Goal: Information Seeking & Learning: Learn about a topic

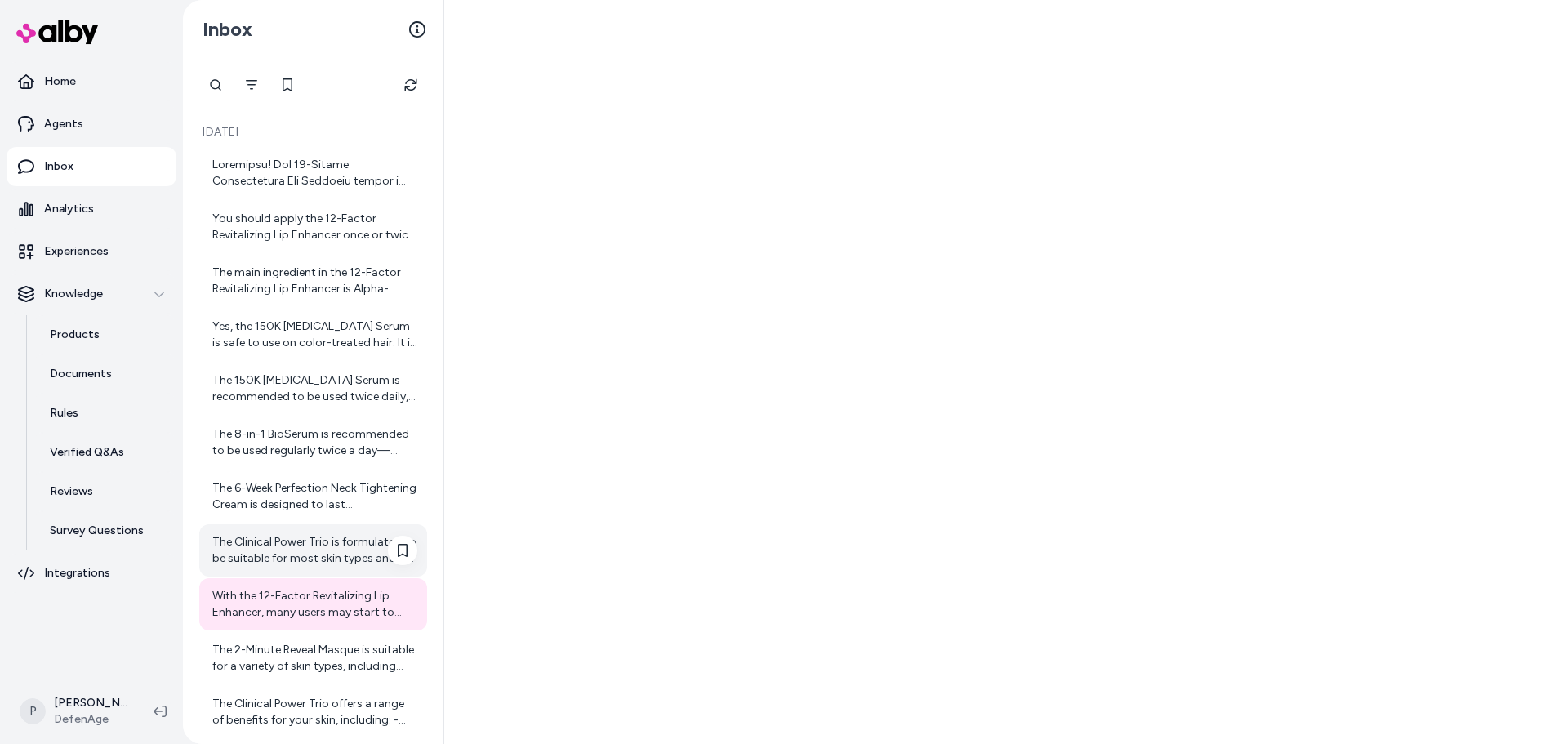
click at [322, 561] on div "The Clinical Power Trio is formulated to be suitable for most skin types and is…" at bounding box center [314, 550] width 205 height 32
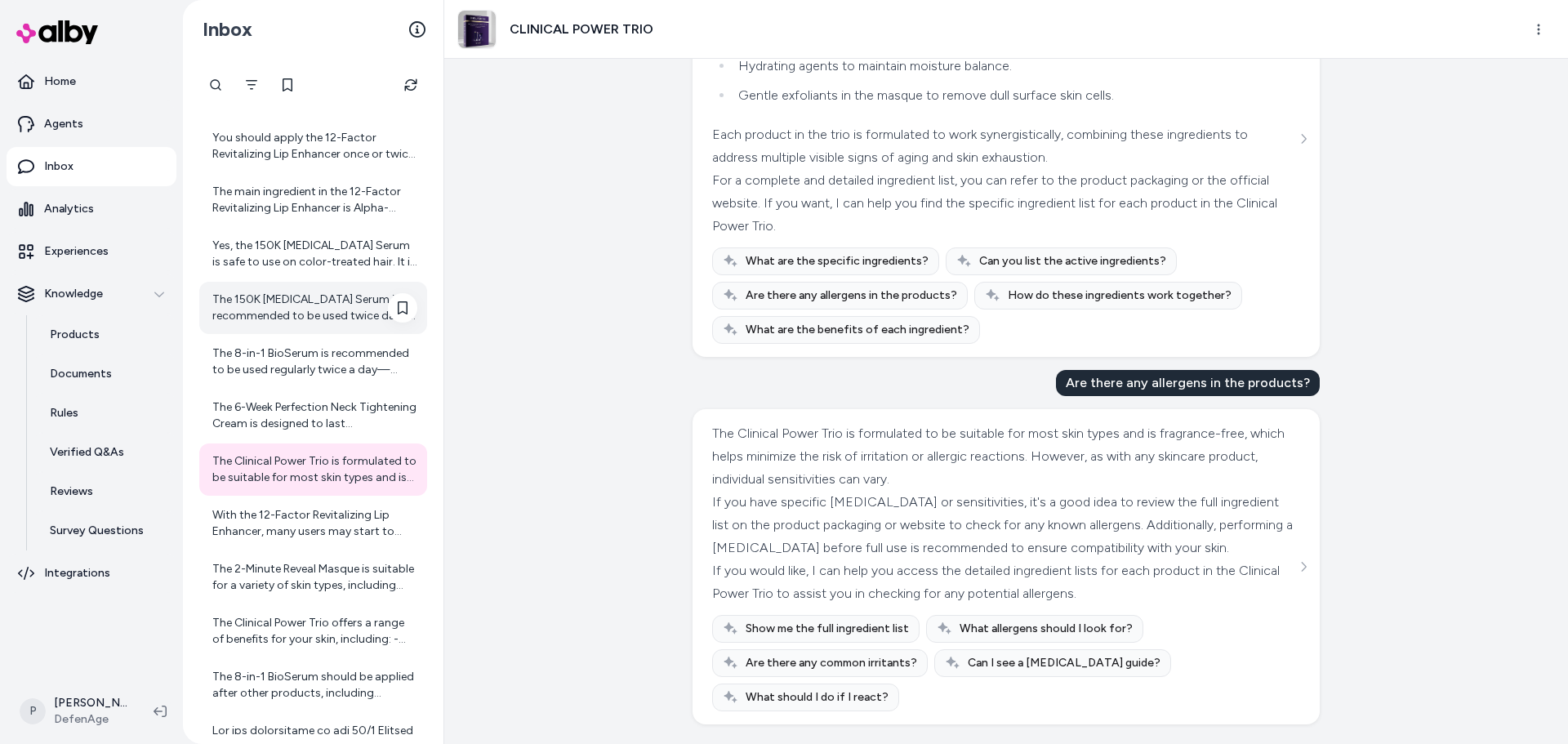
scroll to position [82, 0]
click at [322, 408] on div "The 6-Week Perfection Neck Tightening Cream is designed to last approximately s…" at bounding box center [314, 414] width 205 height 32
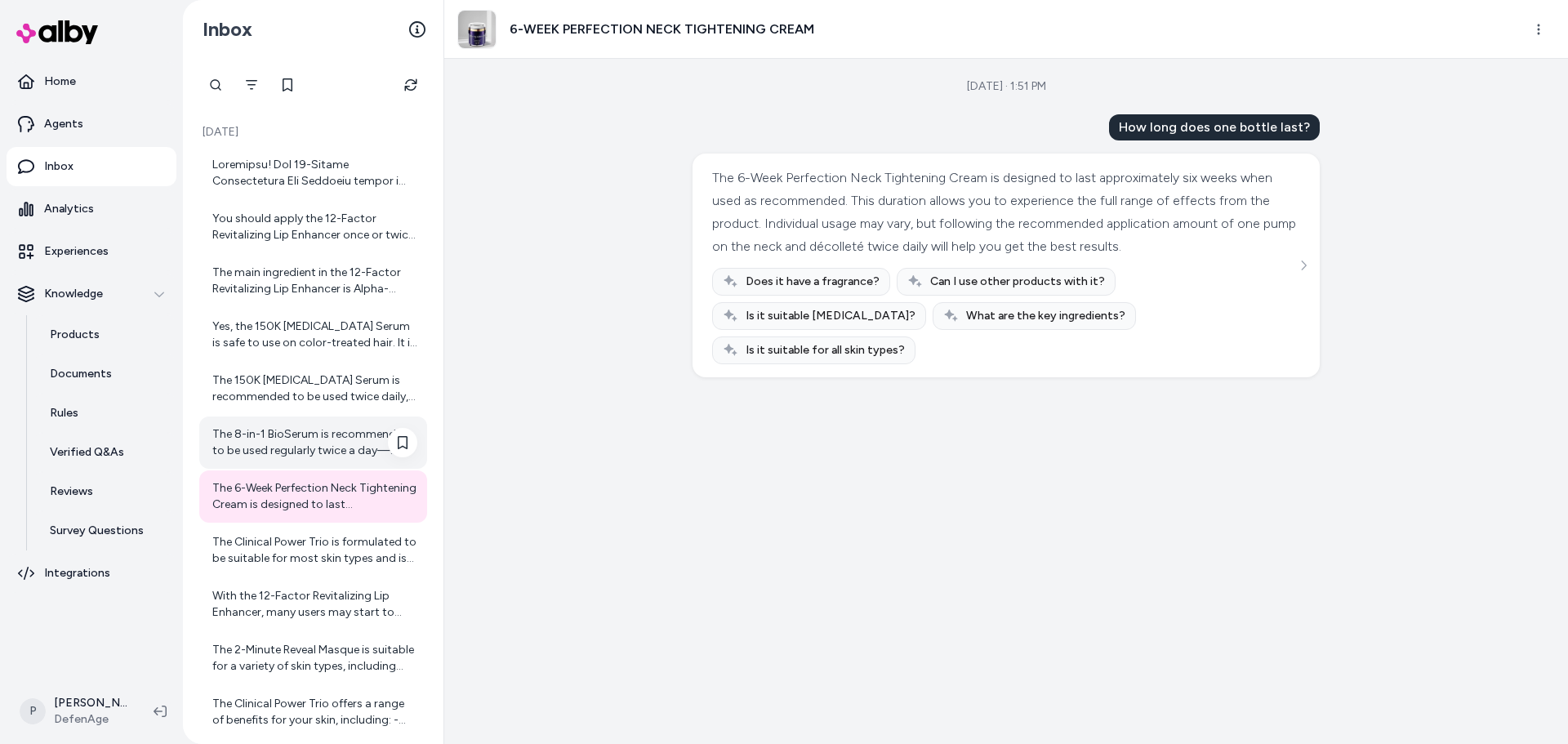
click at [296, 437] on div "The 8-in-1 BioSerum is recommended to be used regularly twice a day—morning and…" at bounding box center [314, 442] width 205 height 32
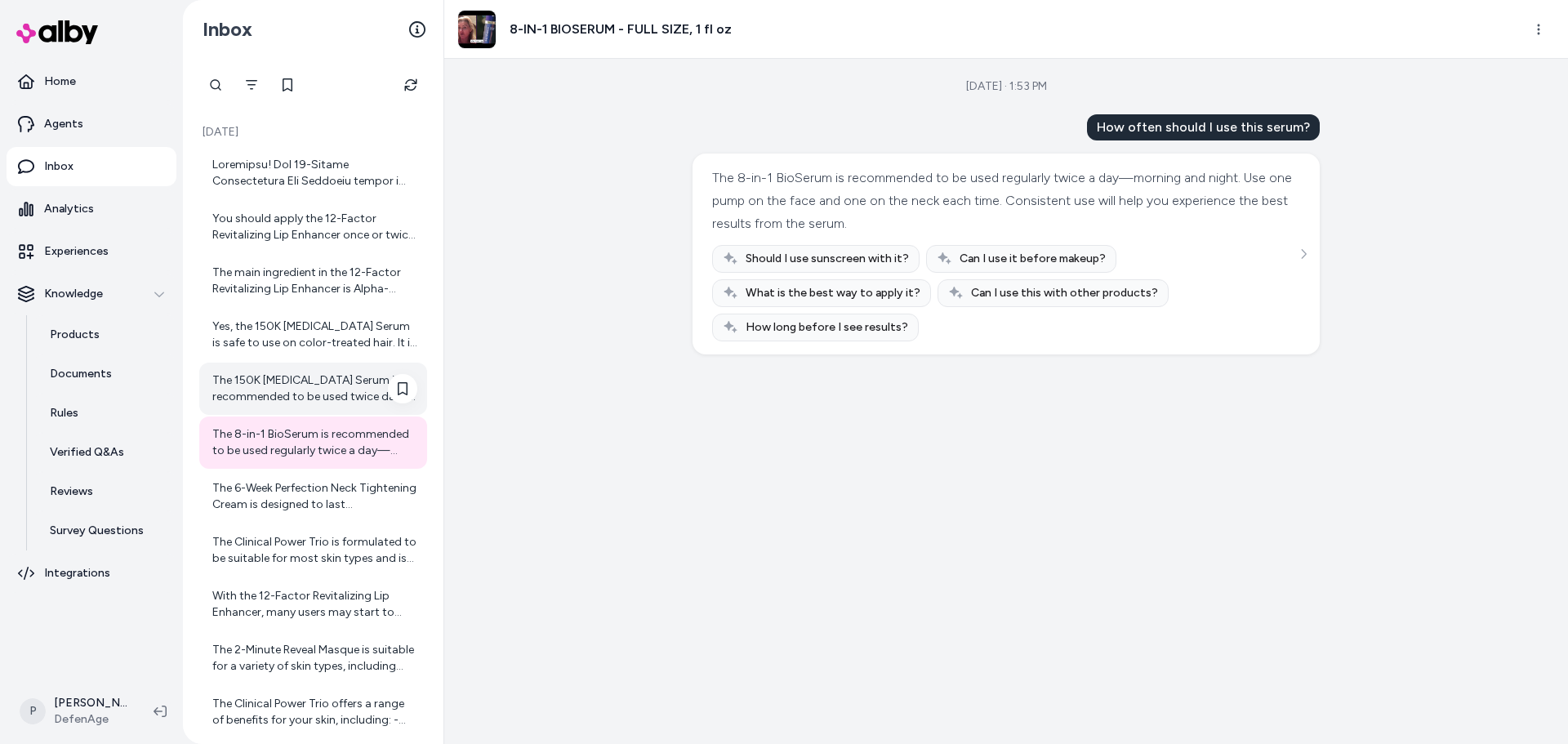
click at [300, 389] on div "The 150K [MEDICAL_DATA] Serum is recommended to be used twice daily, typically …" at bounding box center [314, 388] width 205 height 32
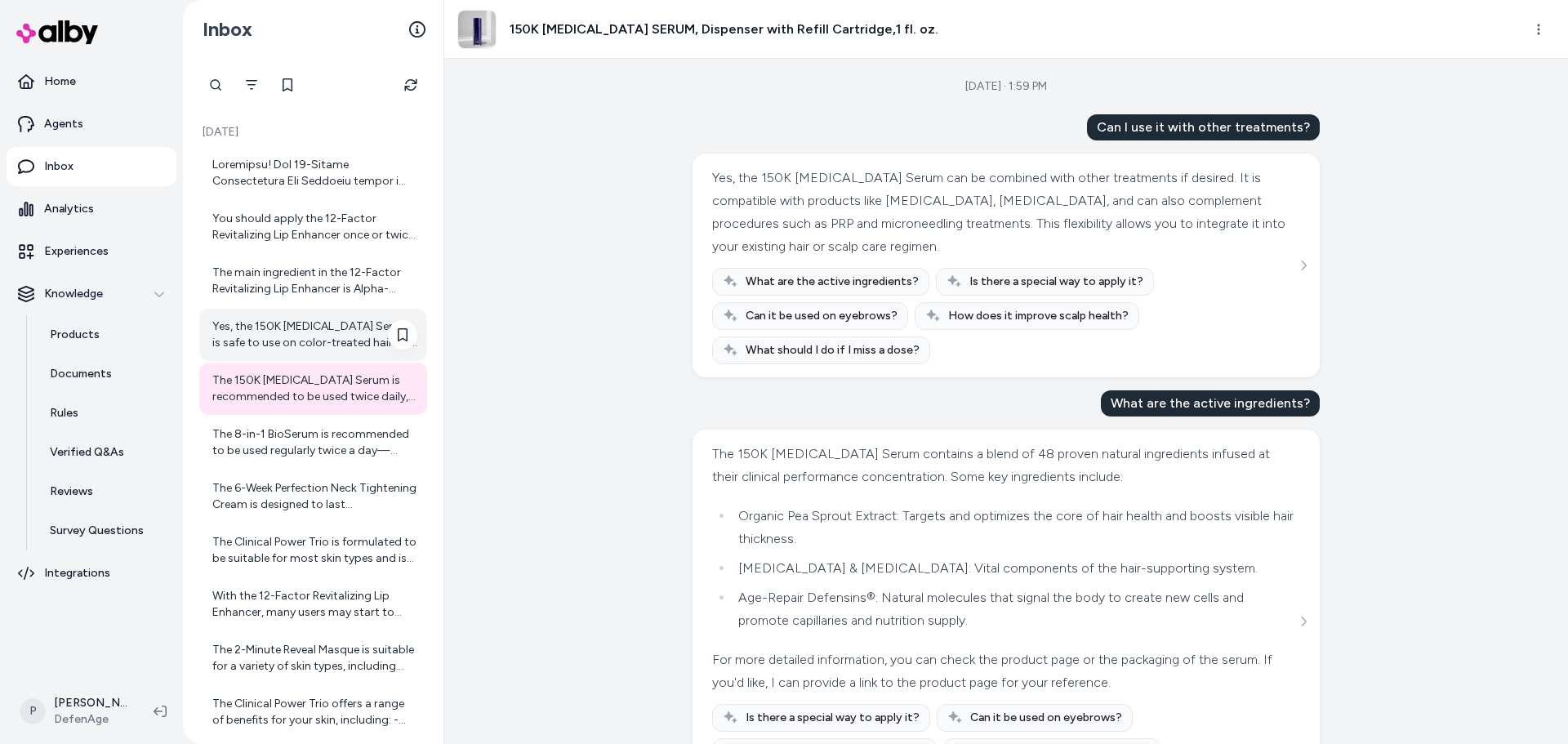
click at [243, 344] on div "Yes, the 150K [MEDICAL_DATA] Serum is safe to use on color-treated hair. It is …" at bounding box center [314, 334] width 205 height 32
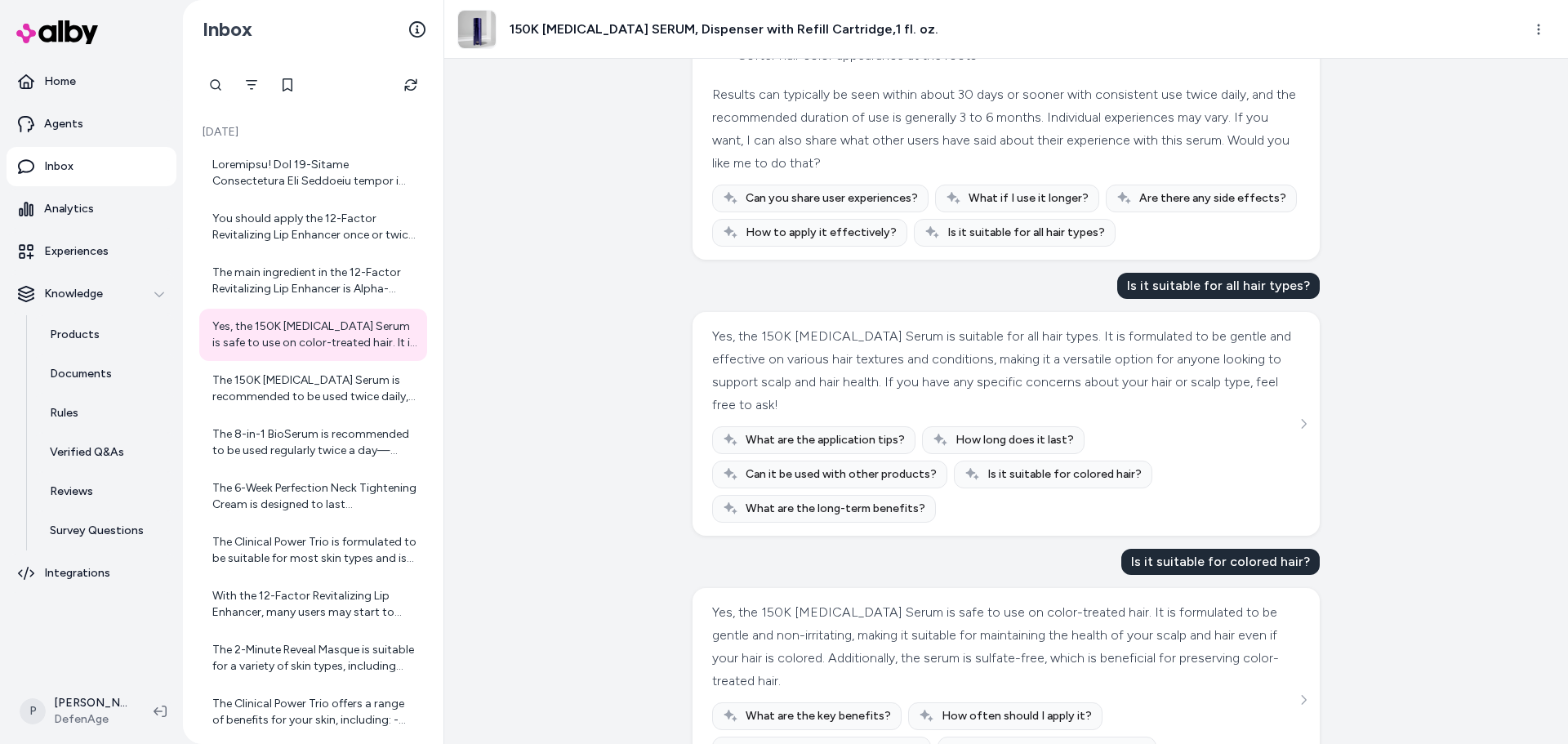
scroll to position [1437, 0]
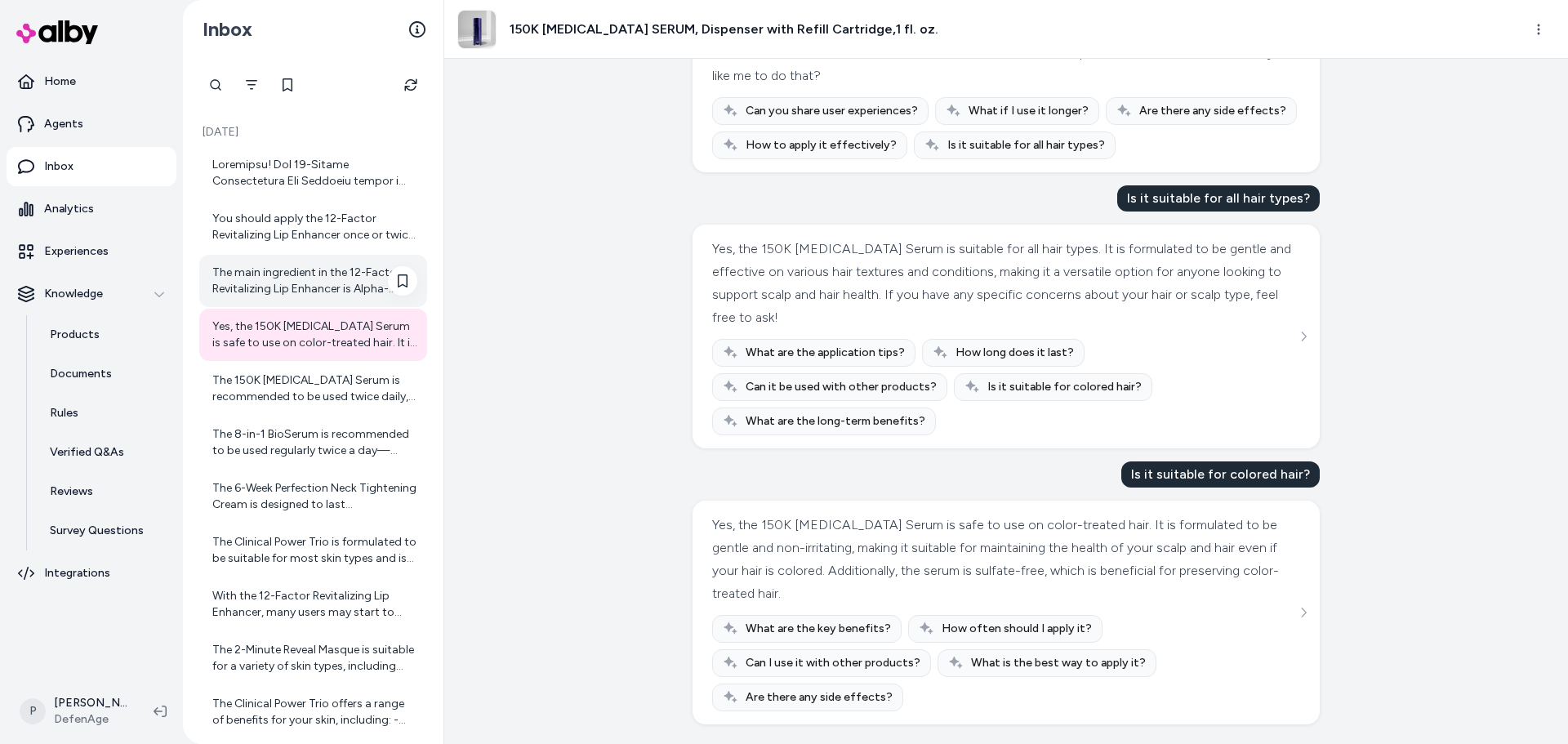
click at [295, 297] on div "The main ingredient in the 12-Factor Revitalizing Lip Enhancer is Alpha-Defensi…" at bounding box center [312, 280] width 228 height 52
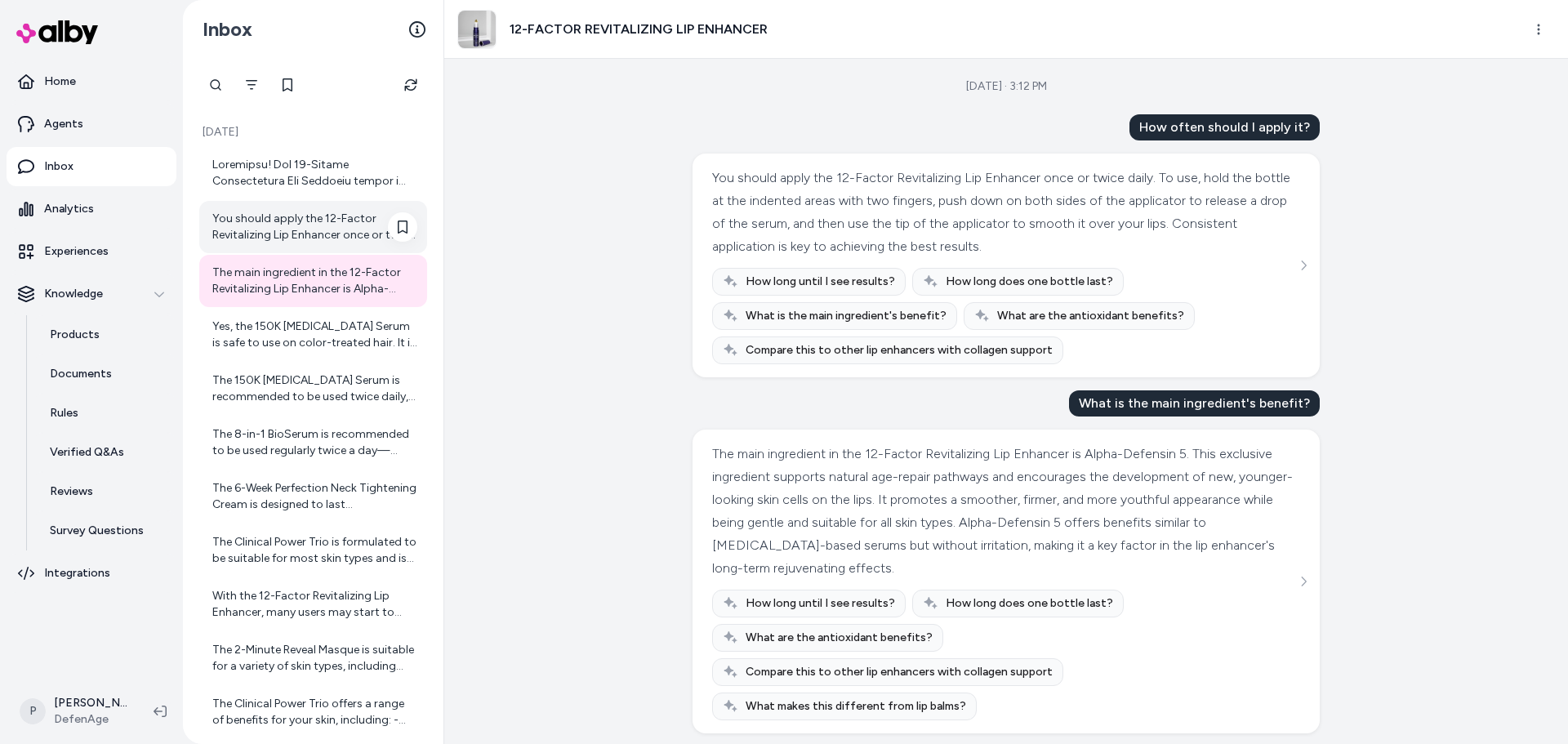
click at [313, 225] on div "You should apply the 12-Factor Revitalizing Lip Enhancer once or twice daily. T…" at bounding box center [314, 226] width 205 height 32
